Goal: Transaction & Acquisition: Obtain resource

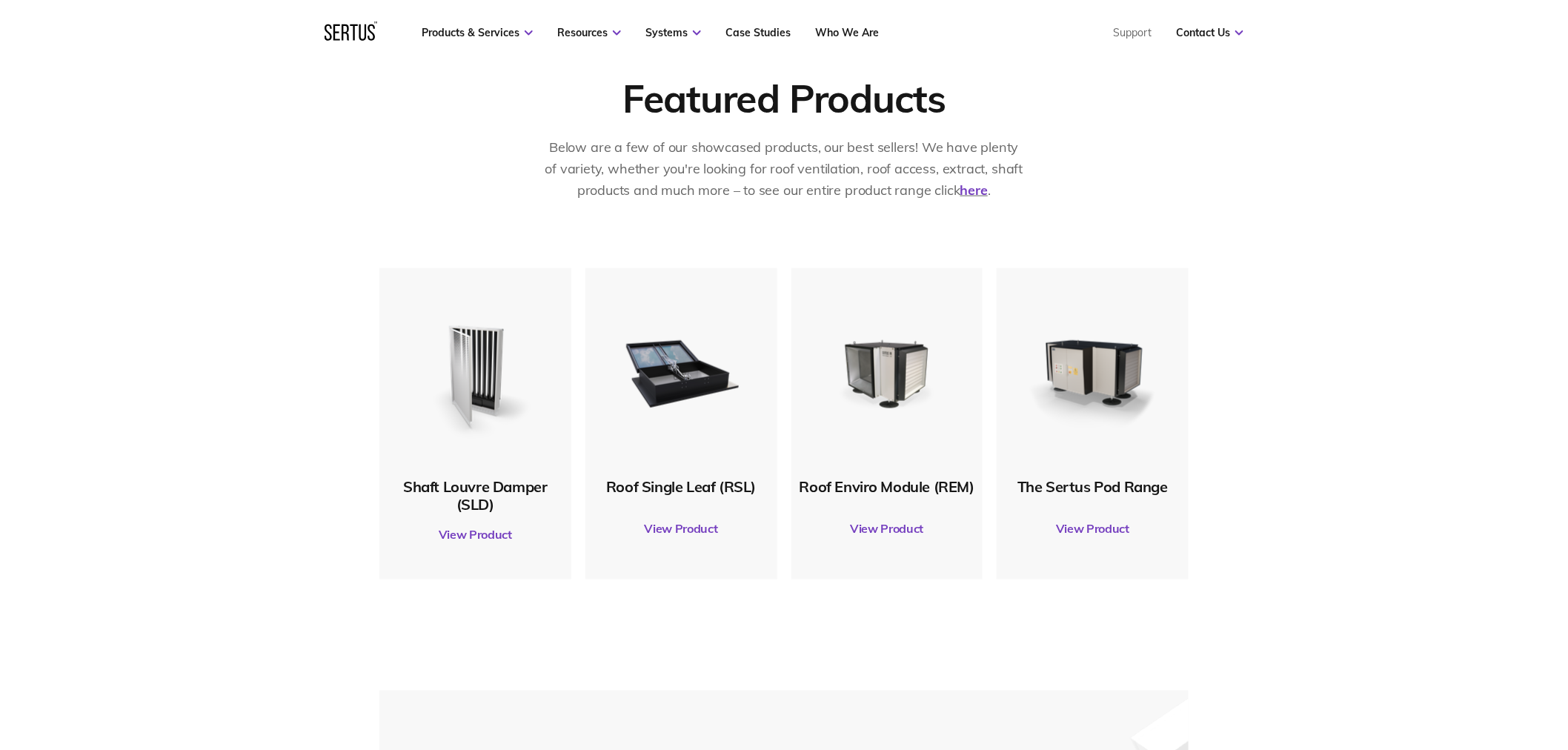
scroll to position [658, 0]
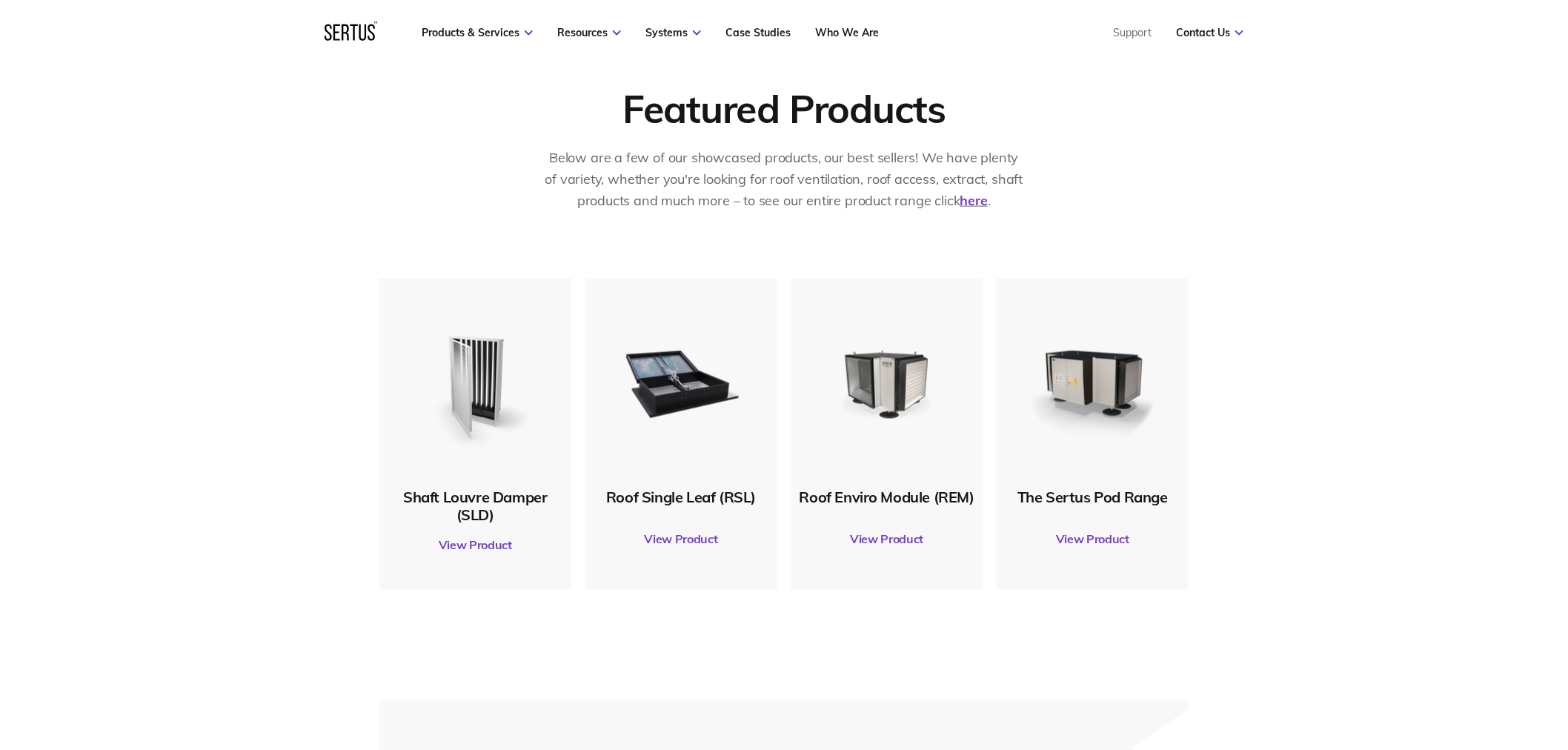
click at [1103, 540] on link "View Product" at bounding box center [1092, 539] width 177 height 41
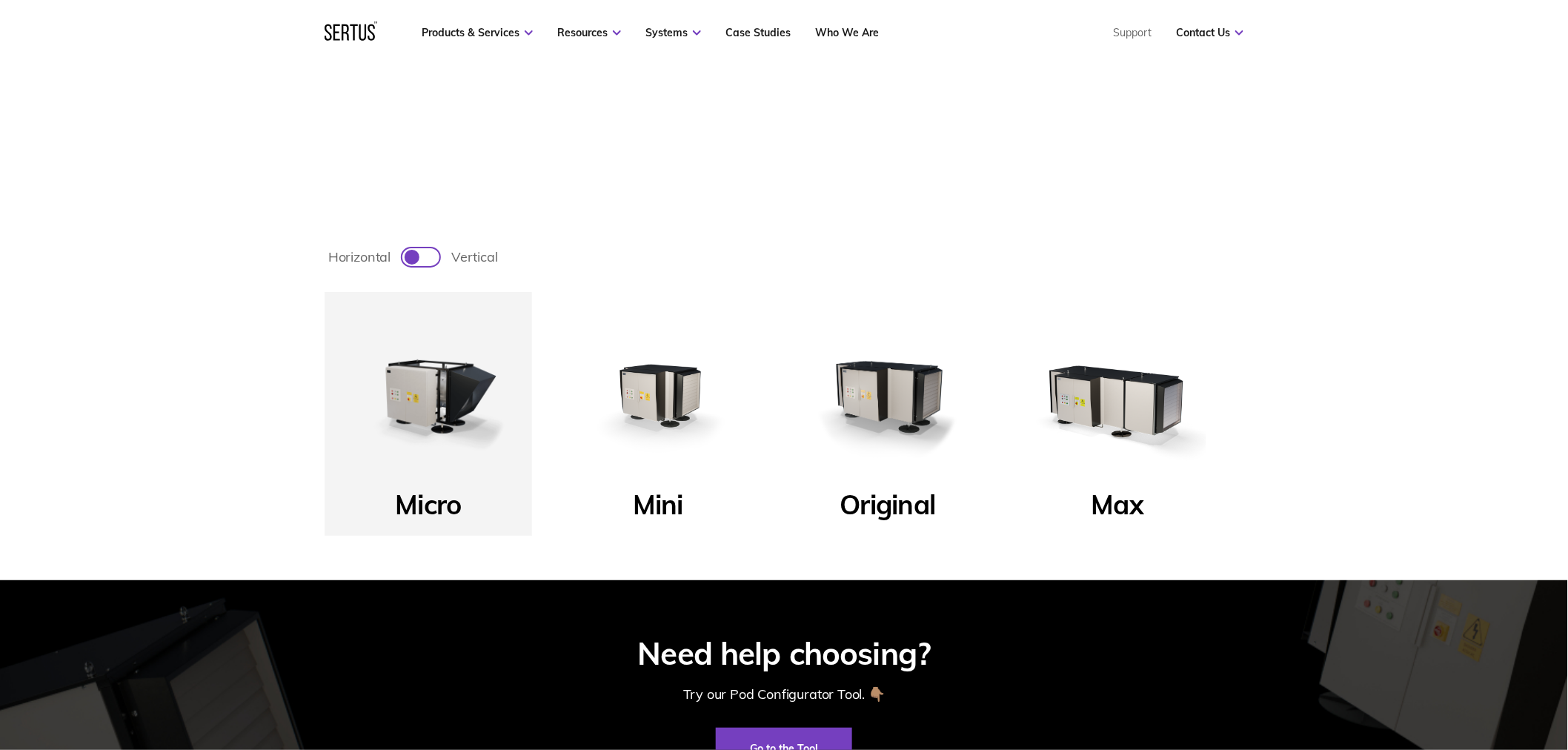
click at [424, 253] on div at bounding box center [421, 257] width 37 height 18
checkbox input "true"
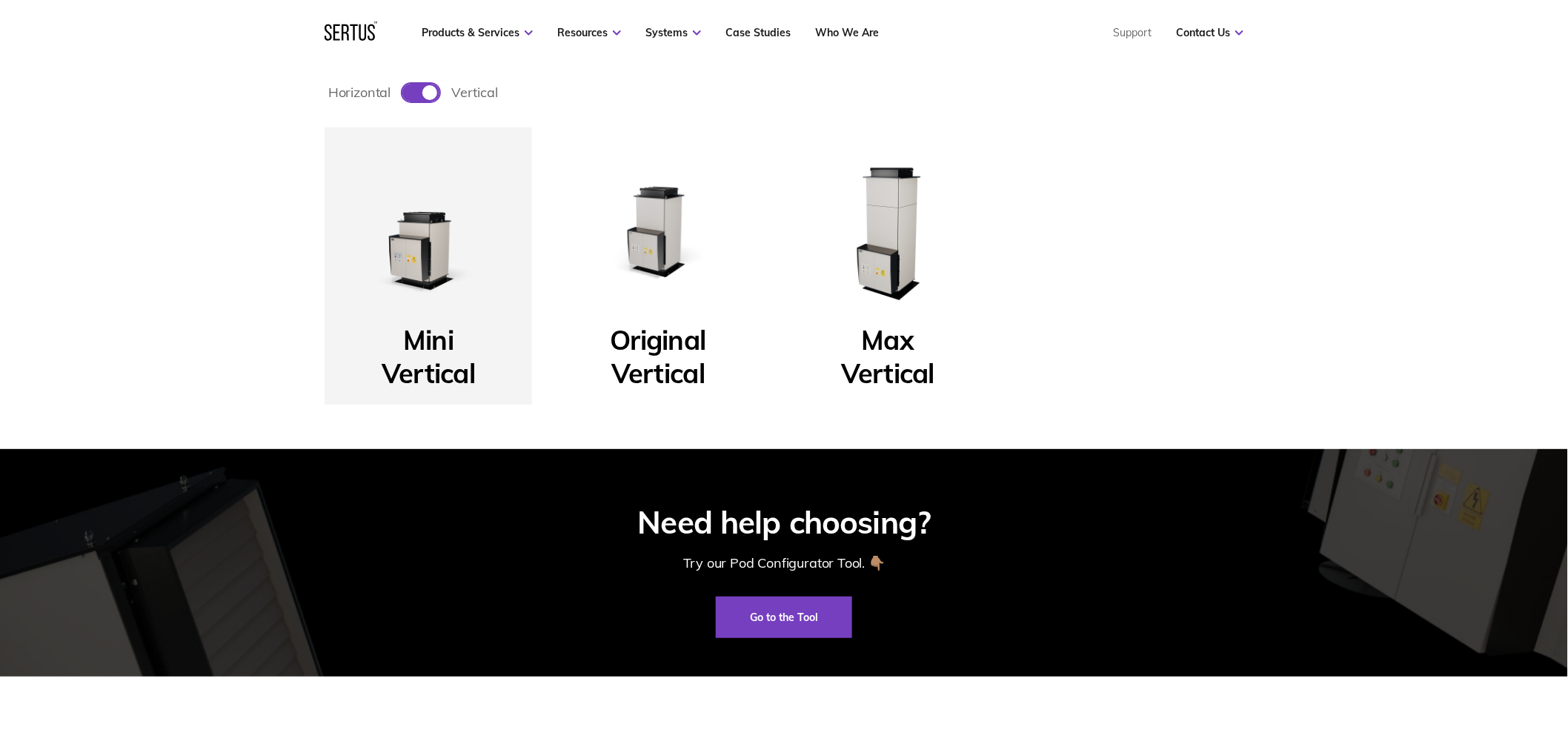
scroll to position [576, 0]
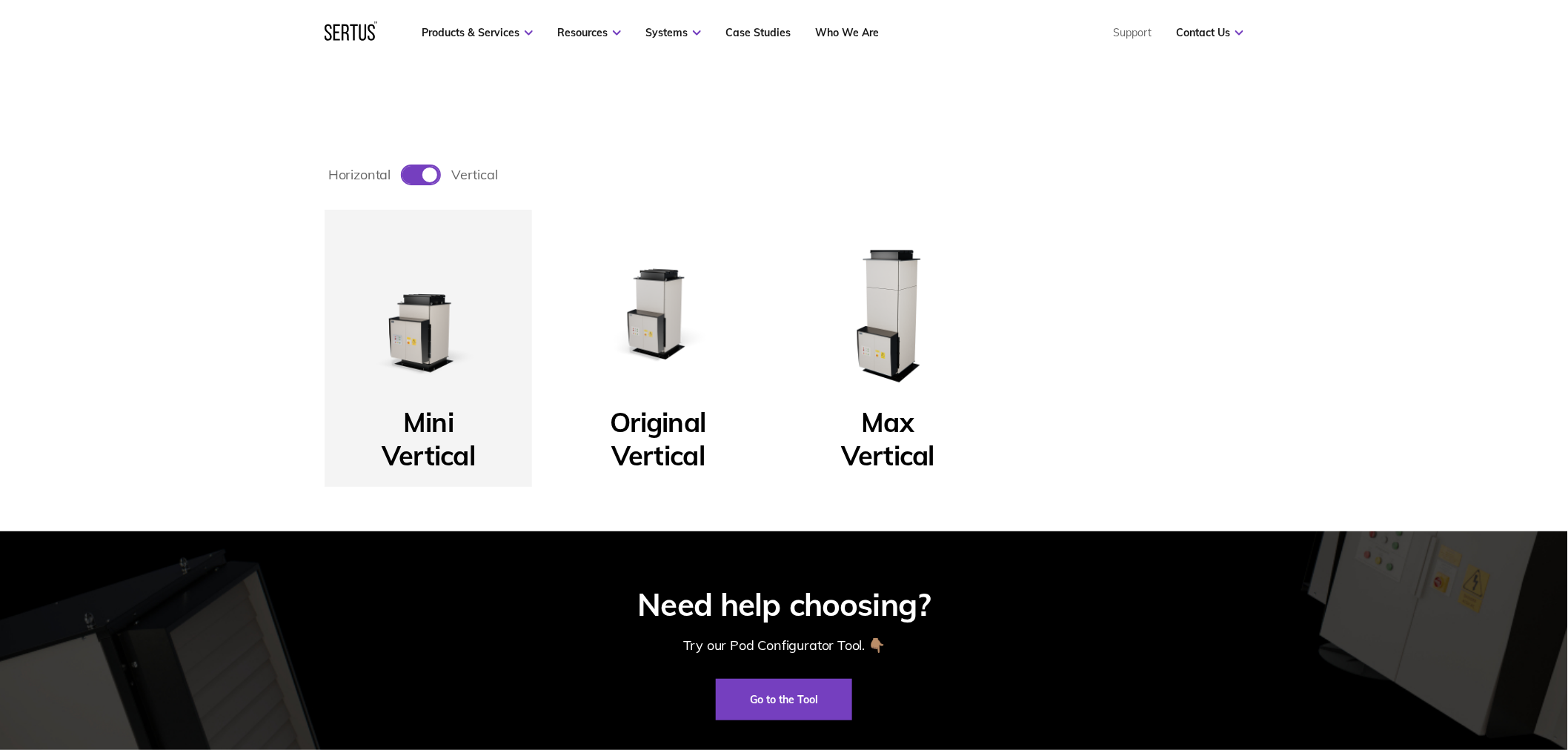
click at [422, 342] on img at bounding box center [428, 314] width 178 height 178
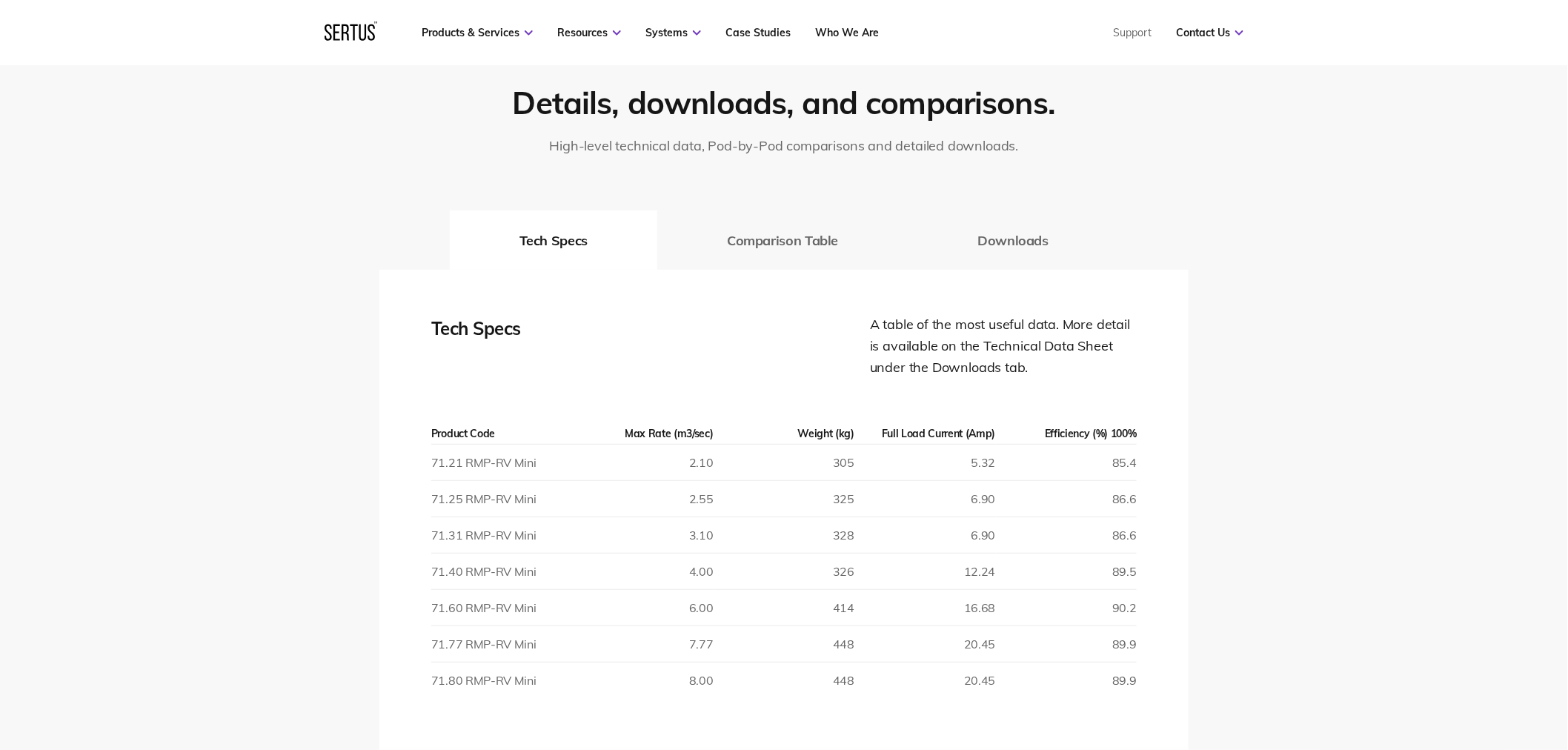
scroll to position [2223, 0]
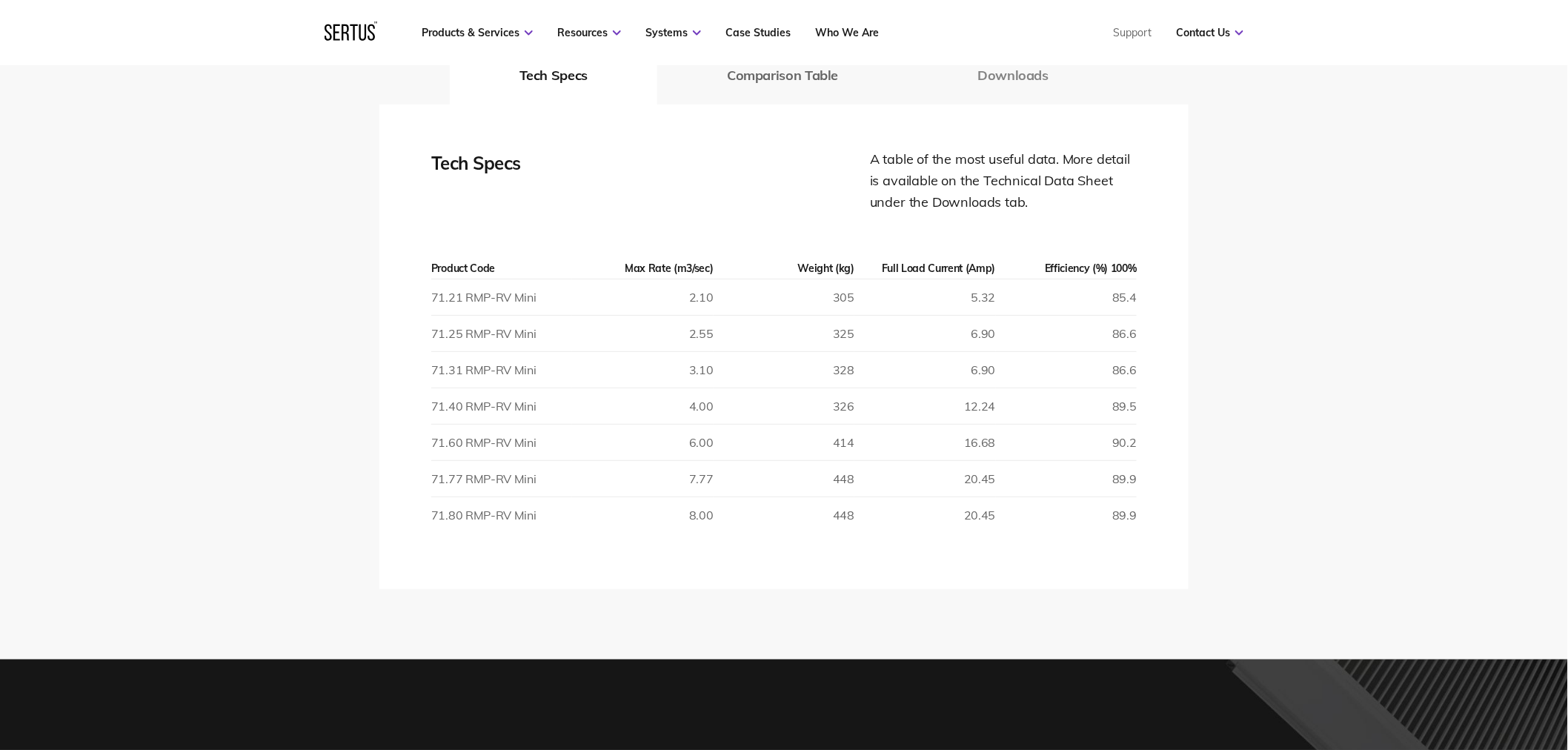
click at [1023, 77] on button "Downloads" at bounding box center [1012, 75] width 210 height 60
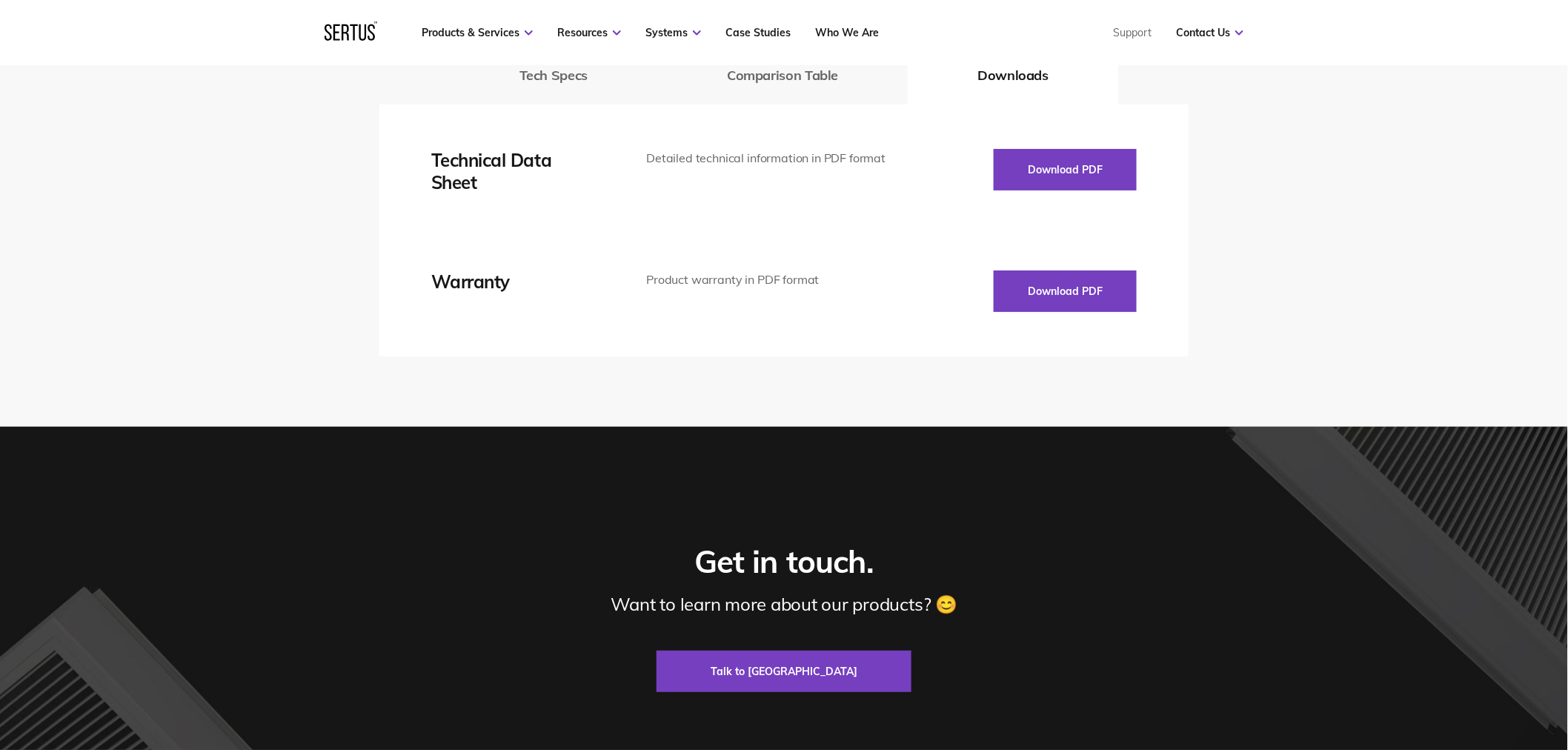
scroll to position [2140, 0]
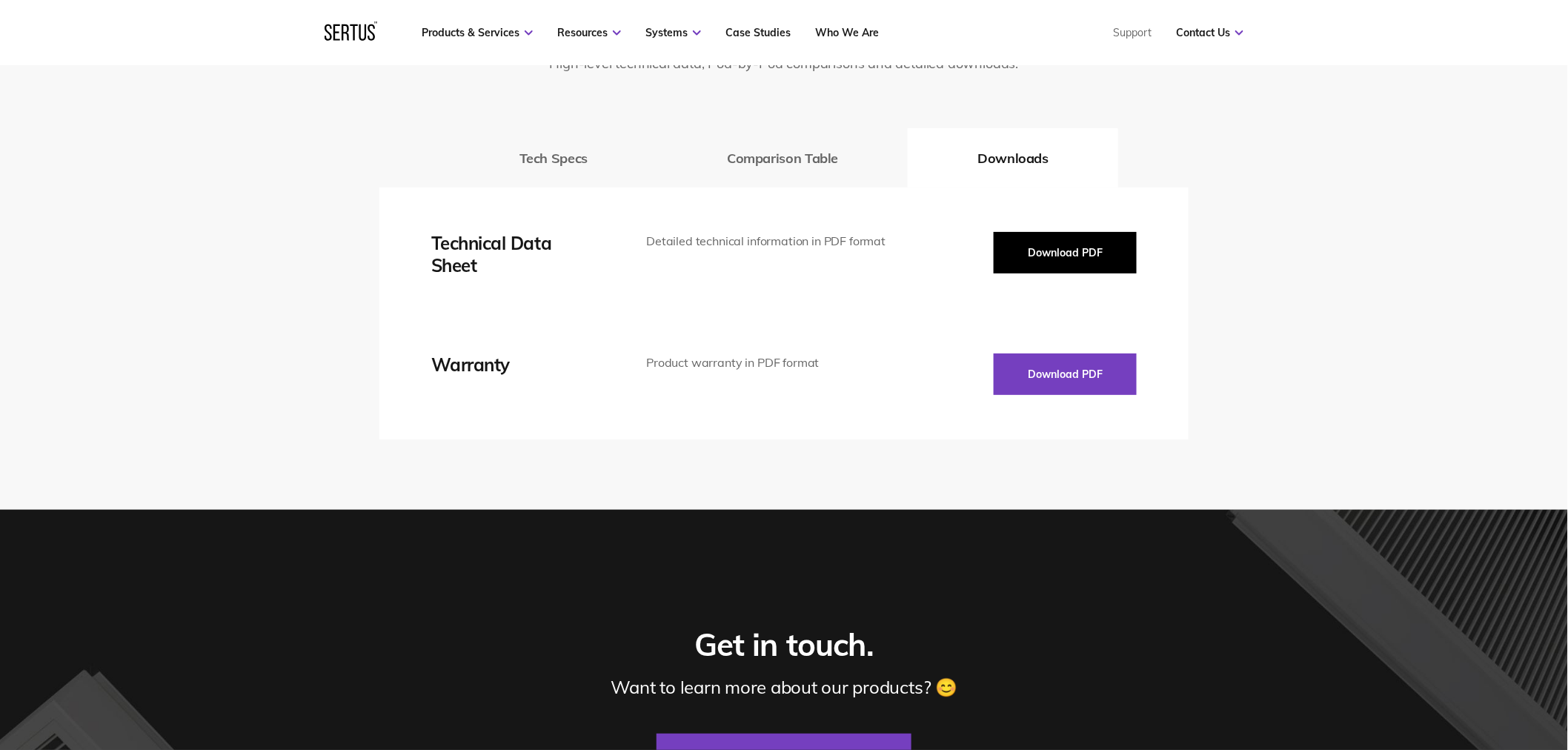
click at [1070, 253] on button "Download PDF" at bounding box center [1065, 253] width 143 height 41
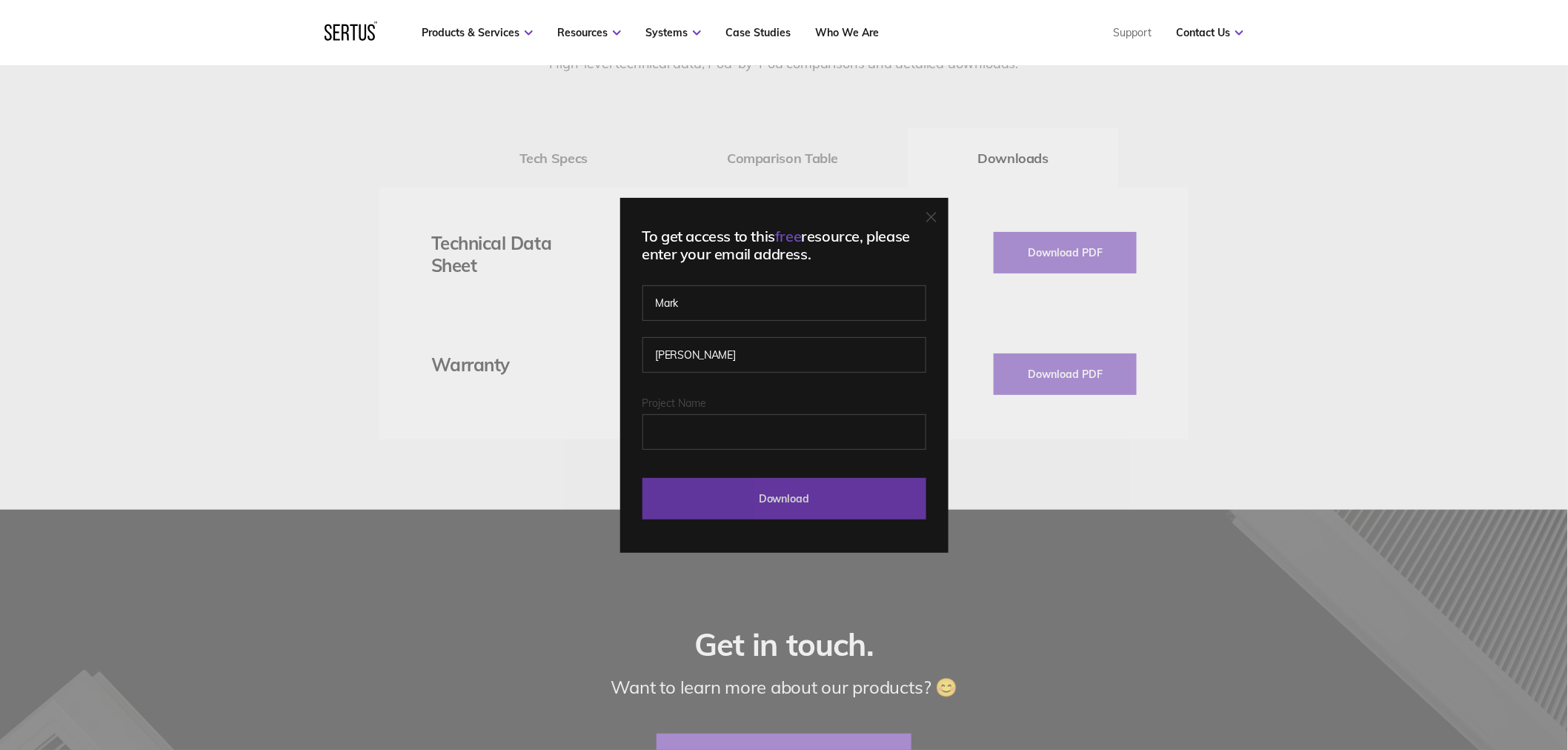
click at [820, 494] on input "Download" at bounding box center [784, 498] width 284 height 41
